Goal: Information Seeking & Learning: Find specific fact

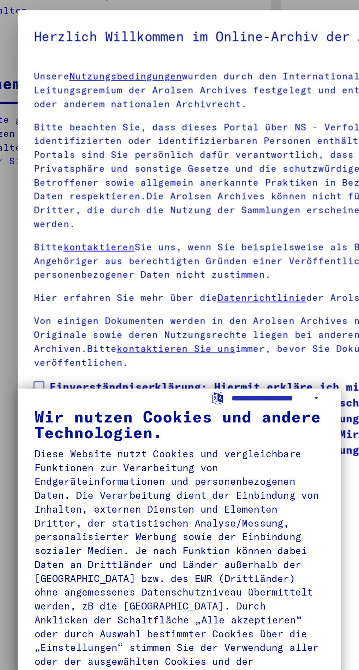
type input "********"
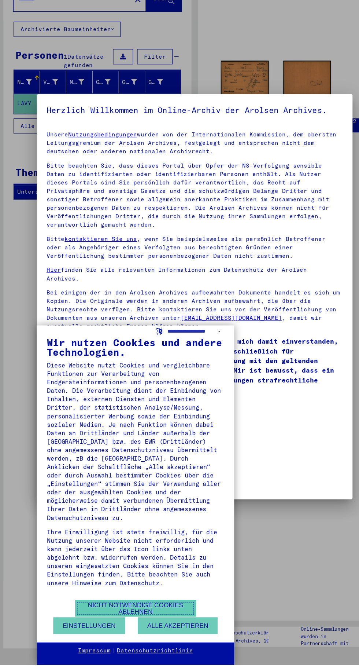
click at [126, 624] on font "Nicht notwendige Cookies ablehnen" at bounding box center [125, 618] width 87 height 12
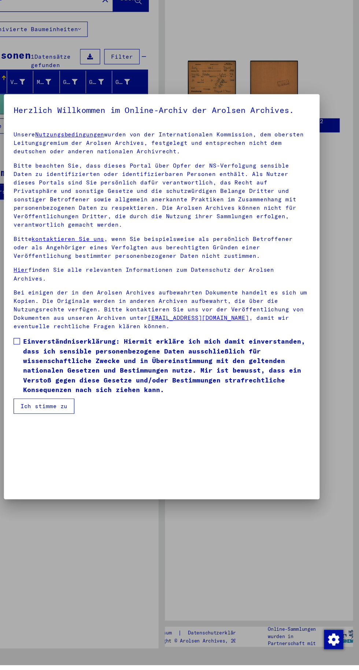
scroll to position [128, 0]
click at [87, 438] on font "Ich stimme zu" at bounding box center [72, 434] width 43 height 7
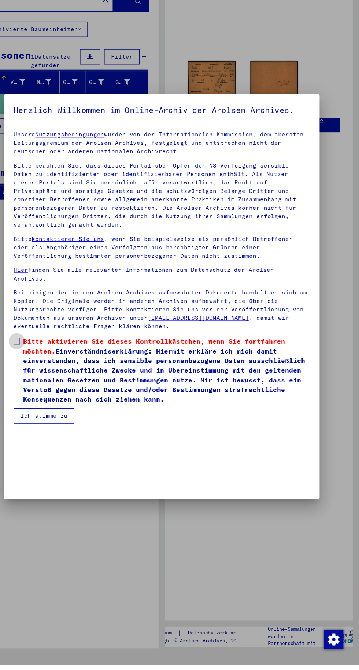
click at [61, 433] on span "Bitte aktivieren Sie dieses Kontrollkästchen, wenn Sie fortfahren möchten. Einv…" at bounding box center [184, 402] width 261 height 62
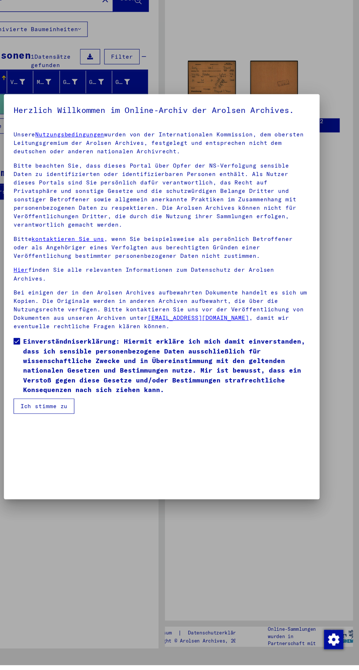
click at [84, 438] on font "Ich stimme zu" at bounding box center [72, 434] width 43 height 7
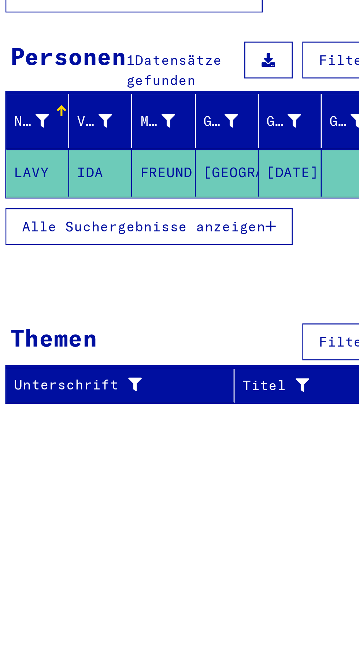
scroll to position [1, 11]
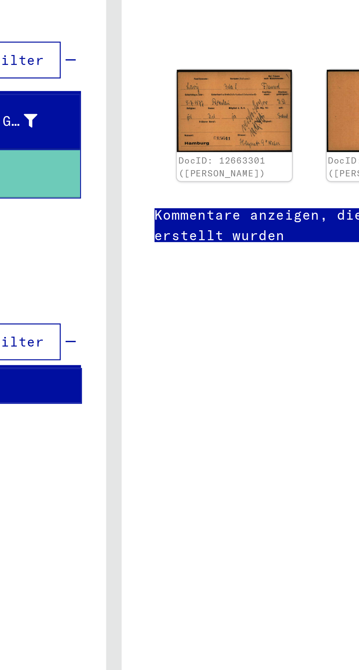
click at [234, 208] on div "DocID: 12663301 ([PERSON_NAME]) DocID: 12663301 ([PERSON_NAME]) Kommentare anze…" at bounding box center [263, 331] width 171 height 598
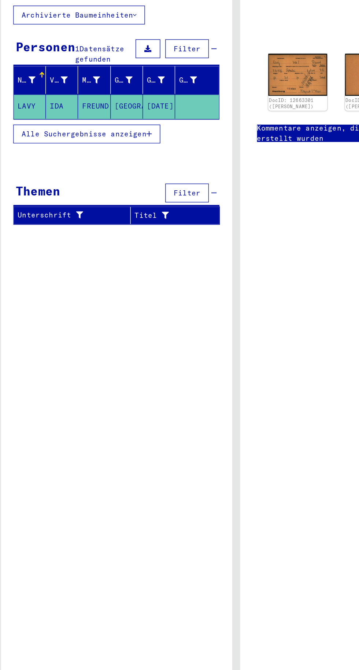
scroll to position [0, 7]
click at [17, 156] on font "LAVY" at bounding box center [19, 159] width 13 height 7
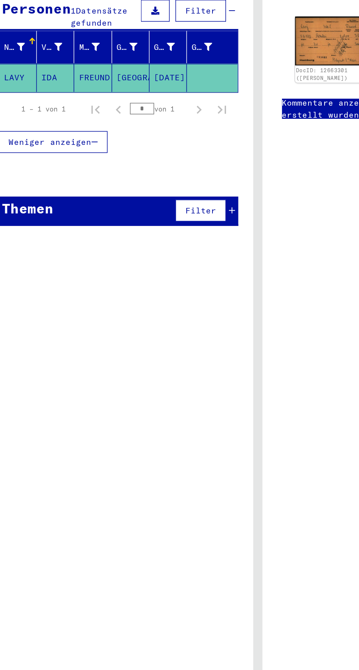
scroll to position [0, 6]
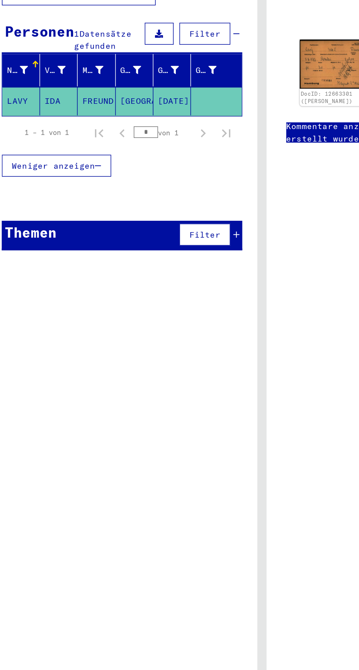
click at [99, 150] on mat-cell "[GEOGRAPHIC_DATA]" at bounding box center [94, 159] width 24 height 18
click at [115, 156] on font "[DATE]" at bounding box center [119, 159] width 20 height 7
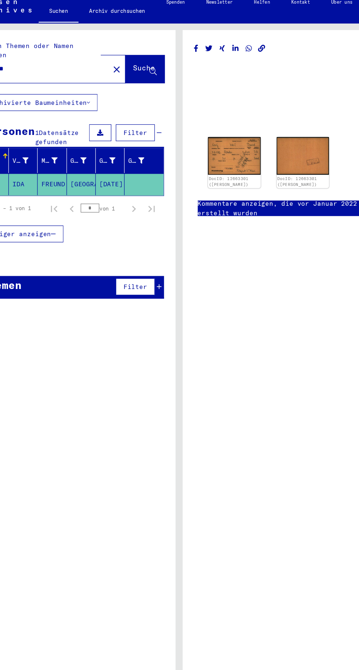
click at [213, 135] on img at bounding box center [221, 135] width 44 height 31
